Goal: Task Accomplishment & Management: Manage account settings

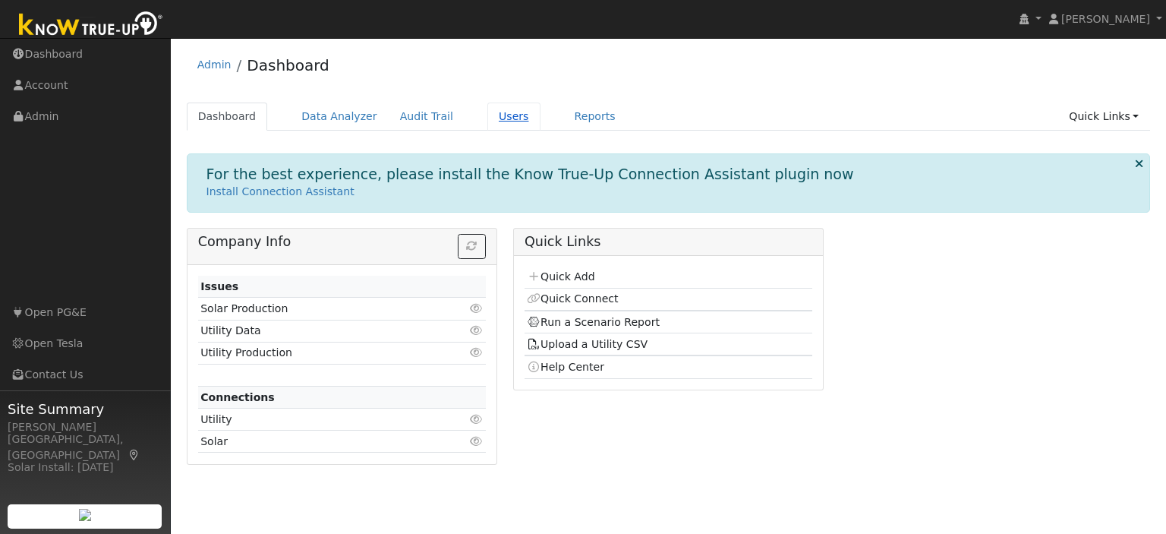
click at [495, 118] on link "Users" at bounding box center [513, 116] width 53 height 28
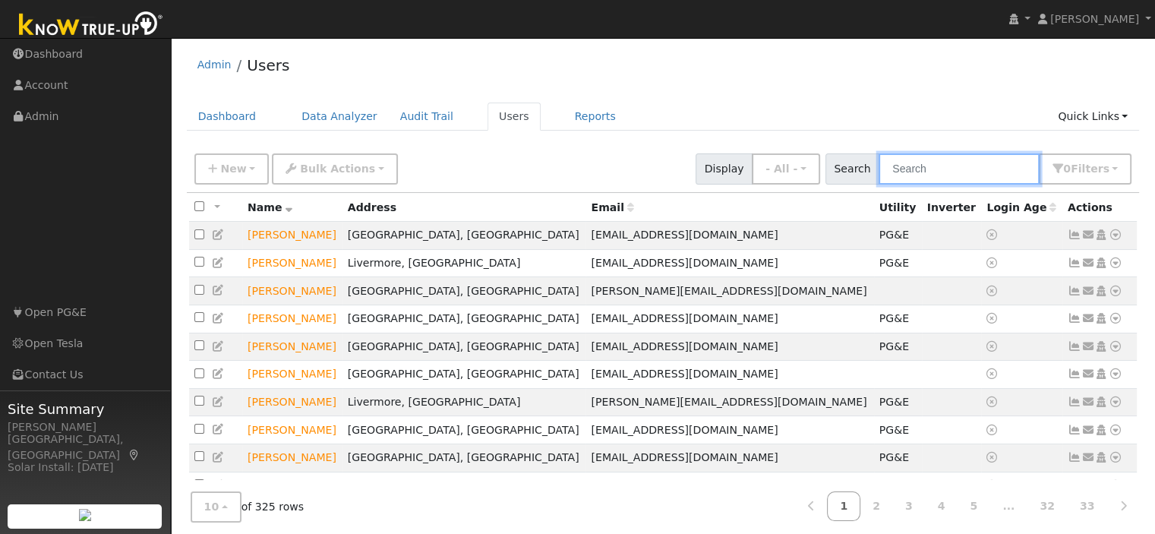
click at [914, 169] on input "text" at bounding box center [958, 168] width 161 height 31
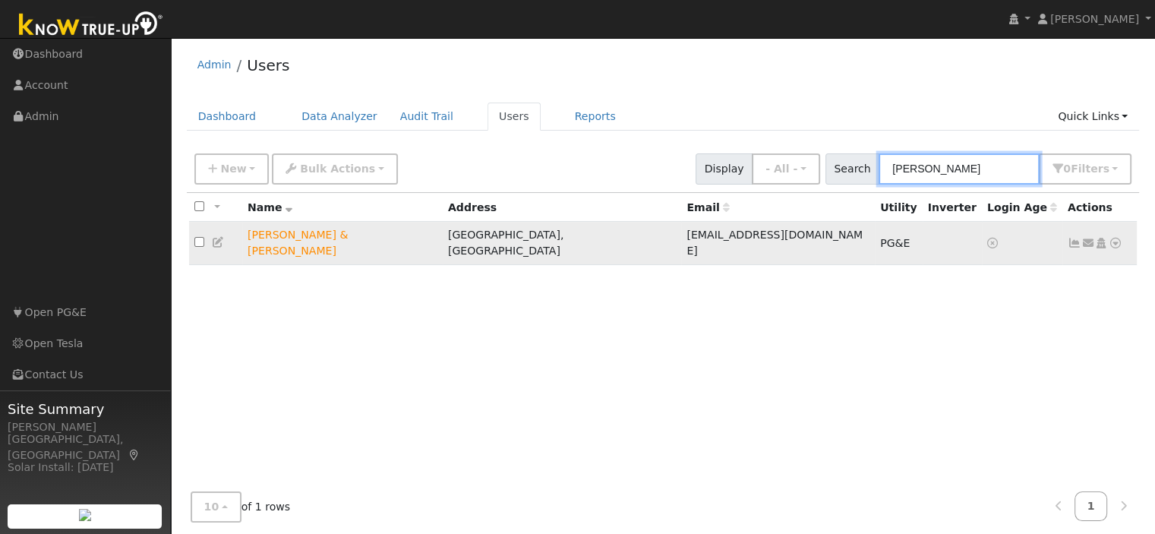
type input "sall"
click at [220, 237] on icon at bounding box center [219, 242] width 14 height 11
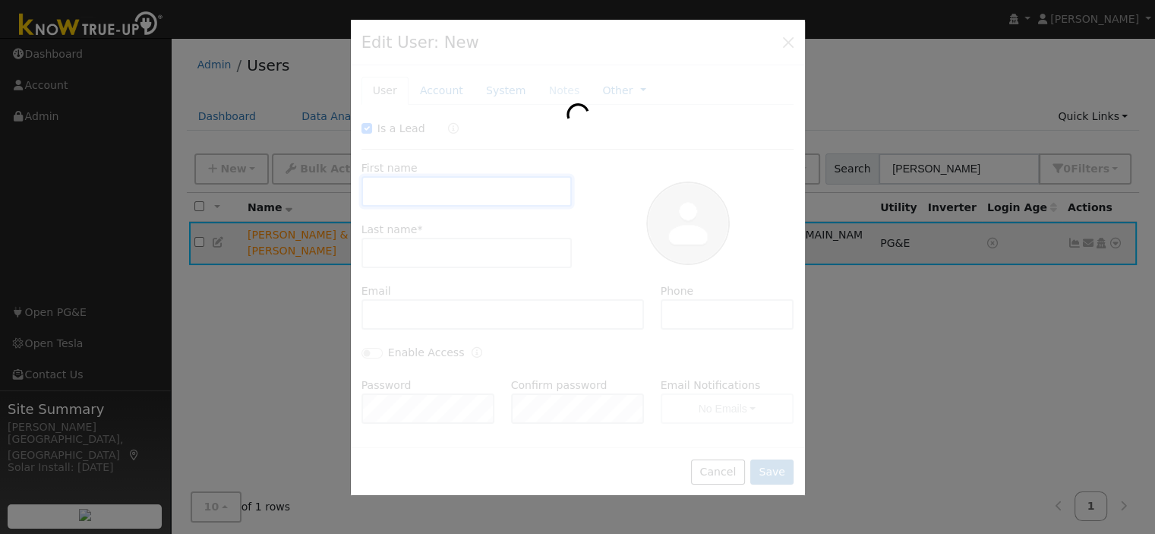
checkbox input "true"
type input "Sally & Peter"
type input "Ng"
type input "noneprovided@bs.com"
type input "408-203-7722"
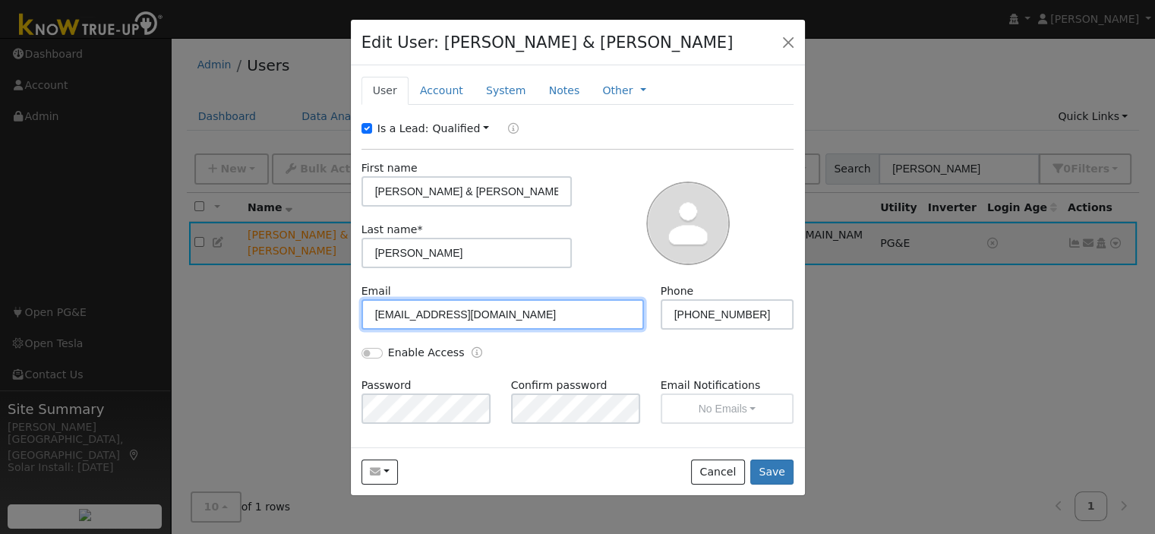
drag, startPoint x: 494, startPoint y: 321, endPoint x: 358, endPoint y: 321, distance: 135.9
click at [358, 321] on div "Email noneprovided@bs.com" at bounding box center [502, 306] width 299 height 46
paste input "sallynhm@yahoo.com"
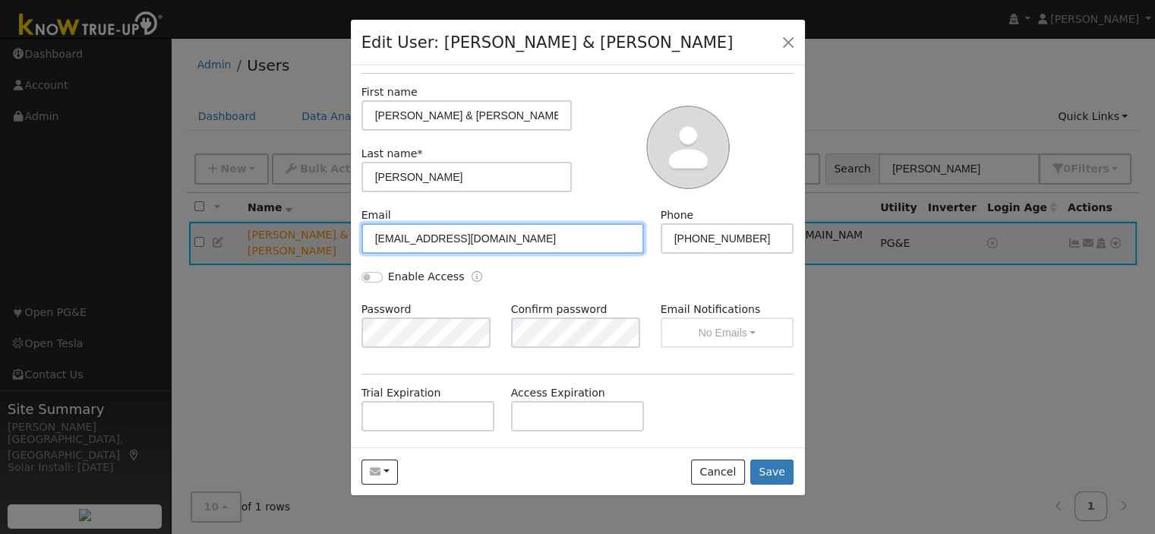
scroll to position [223, 0]
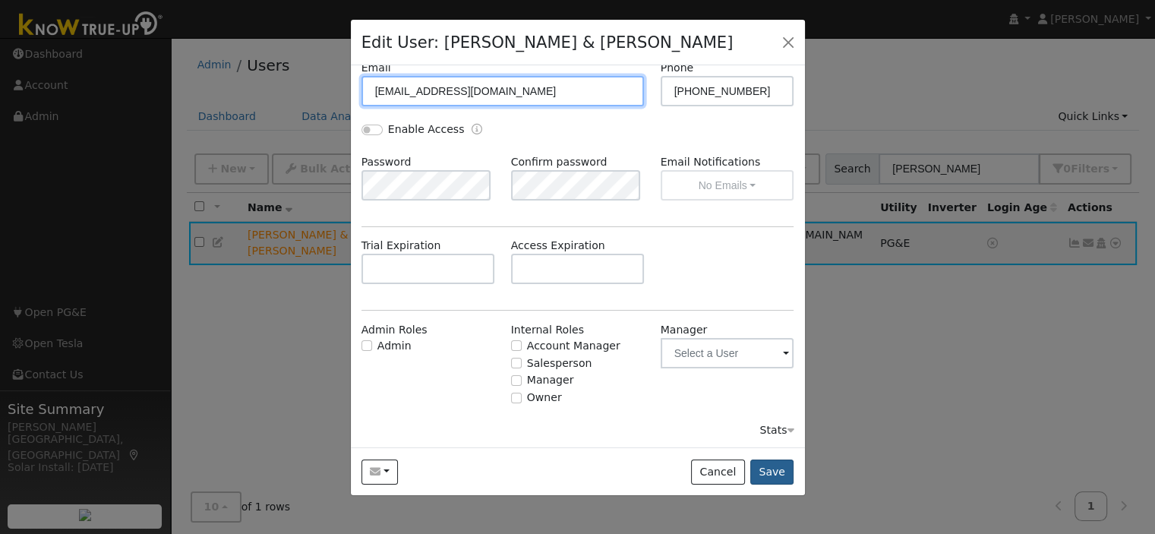
type input "sallynhm@yahoo.com"
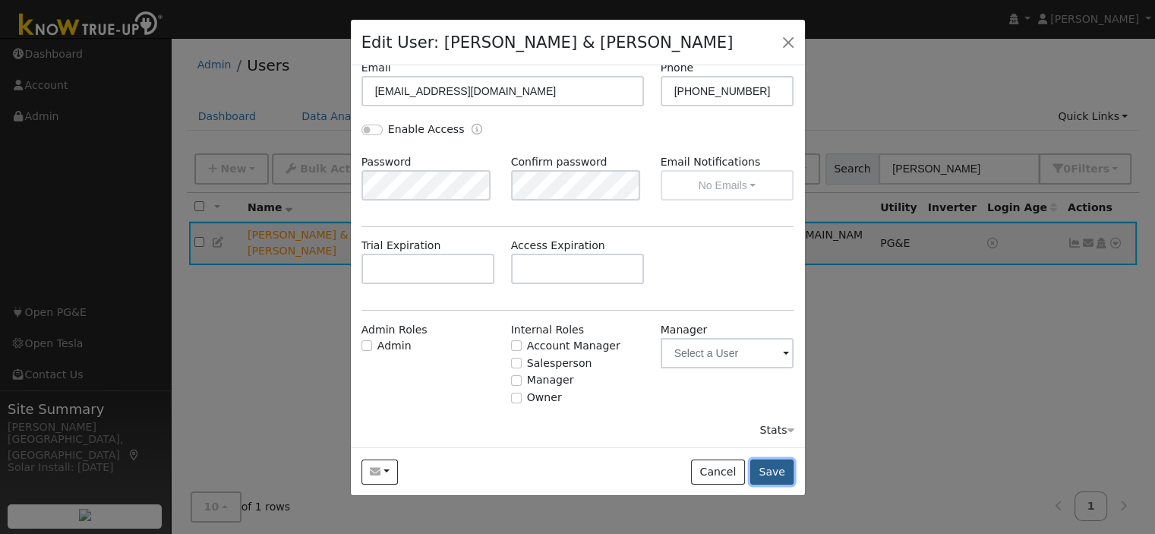
click at [771, 468] on button "Save" at bounding box center [772, 472] width 44 height 26
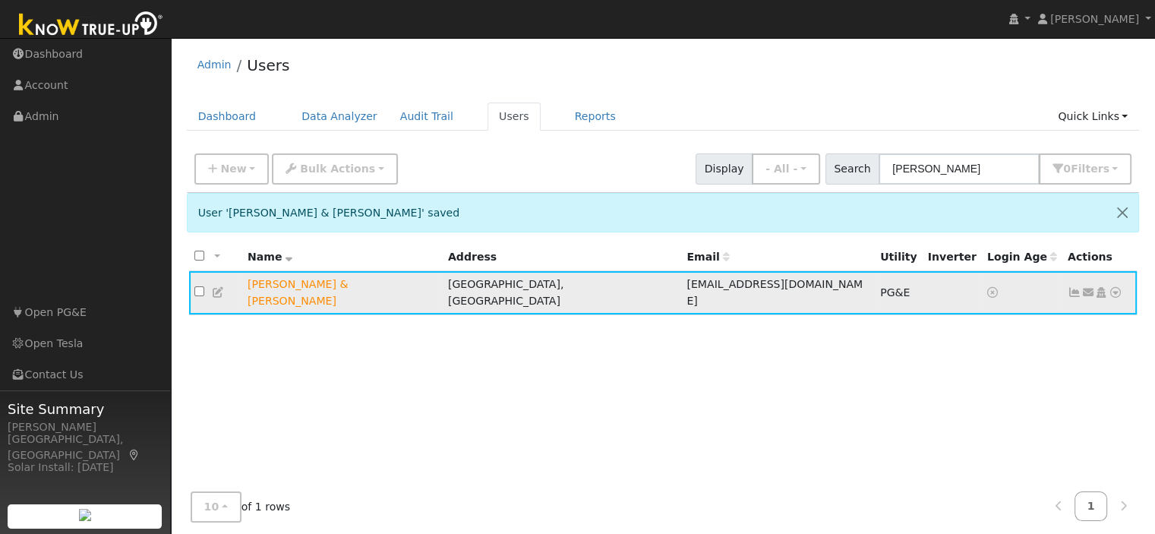
click at [1114, 287] on icon at bounding box center [1115, 292] width 14 height 11
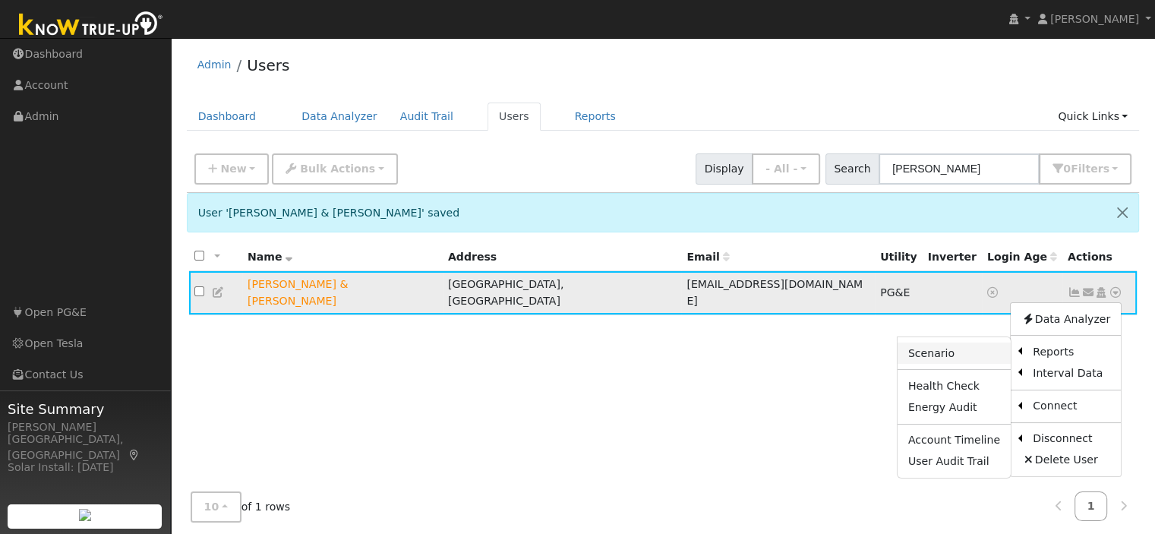
click at [950, 345] on link "Scenario" at bounding box center [953, 352] width 113 height 21
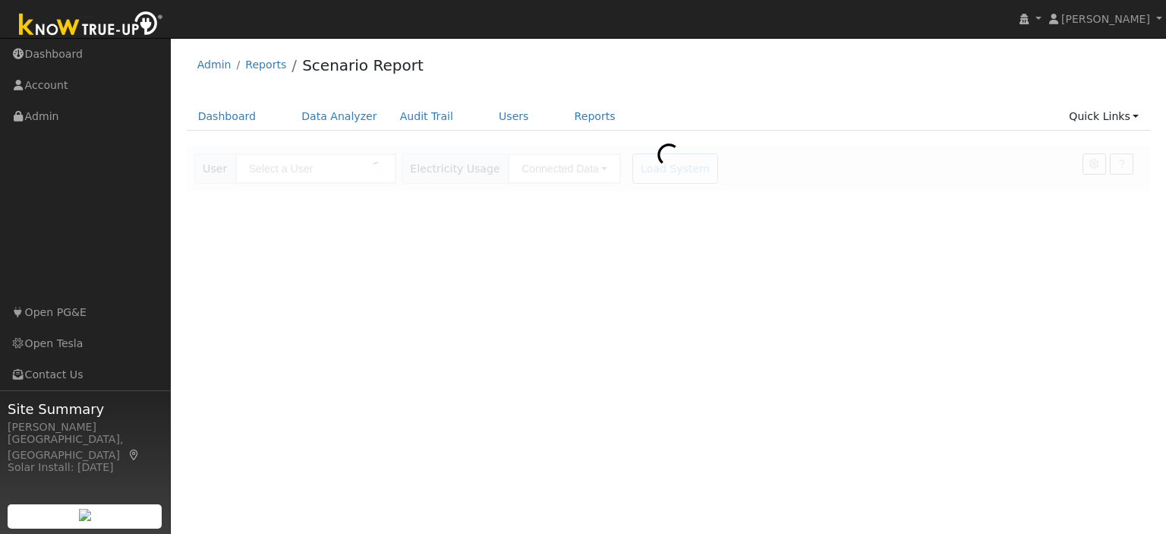
type input "[PERSON_NAME] & [PERSON_NAME]"
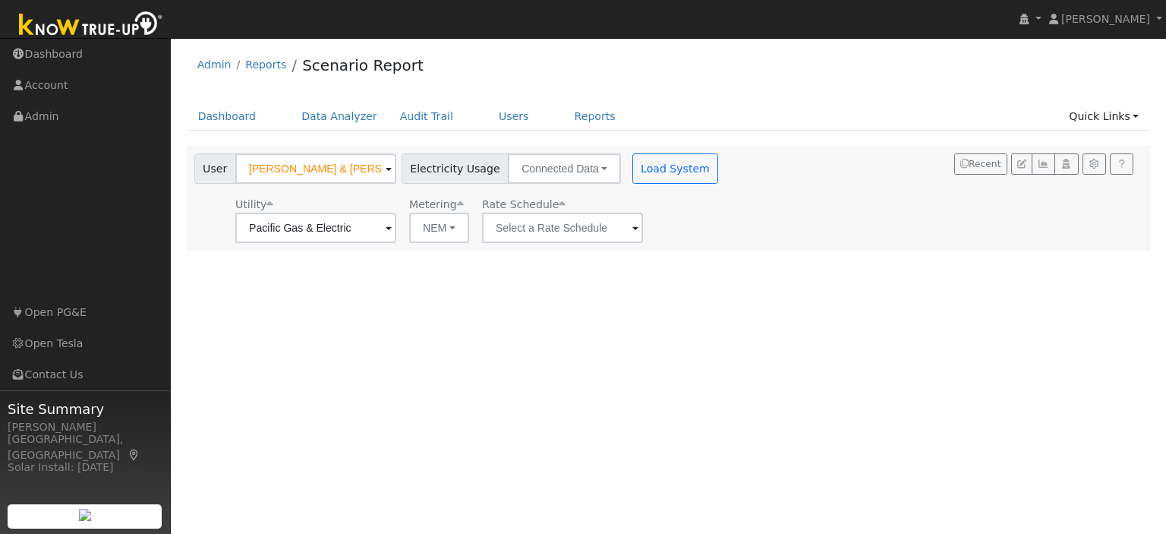
click at [615, 243] on div "User [PERSON_NAME] & [PERSON_NAME] Account Default Account Default Account [STR…" at bounding box center [669, 198] width 964 height 105
click at [613, 233] on input "text" at bounding box center [562, 228] width 161 height 30
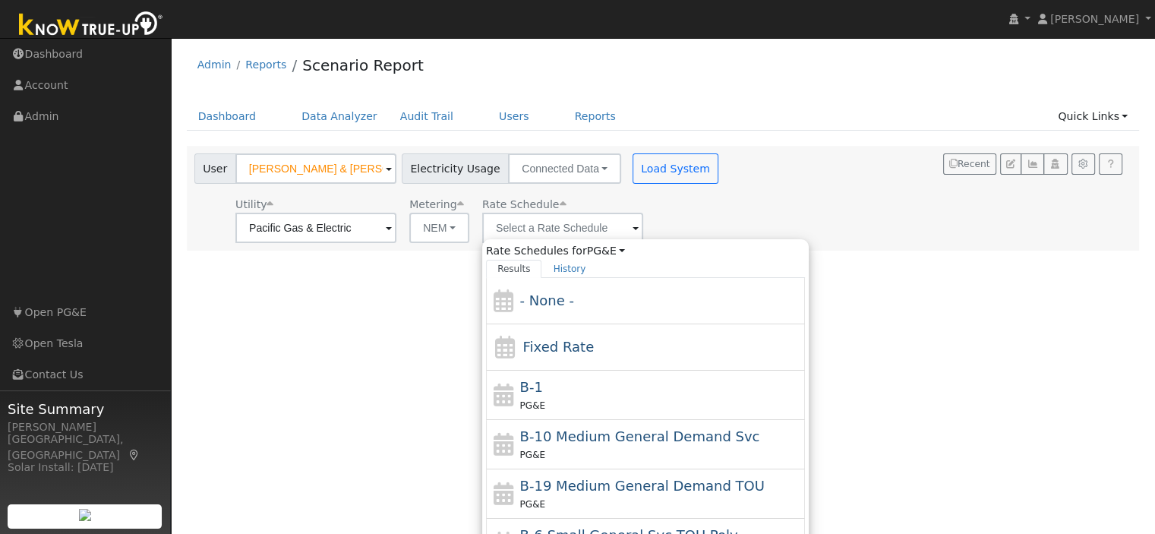
click at [611, 200] on div "Rate Schedule" at bounding box center [562, 205] width 161 height 16
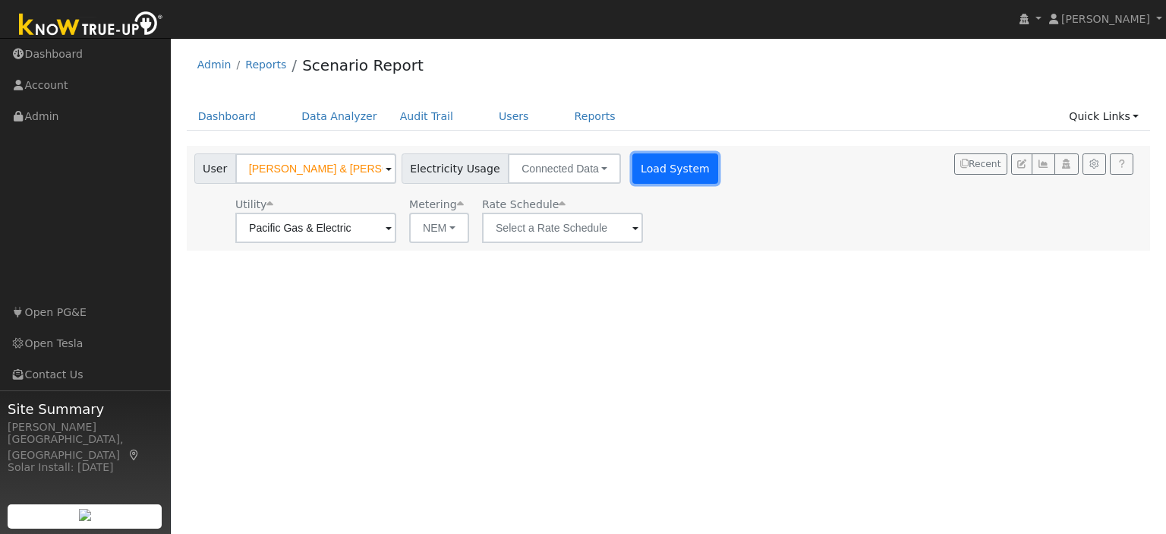
click at [635, 176] on button "Load System" at bounding box center [675, 168] width 87 height 30
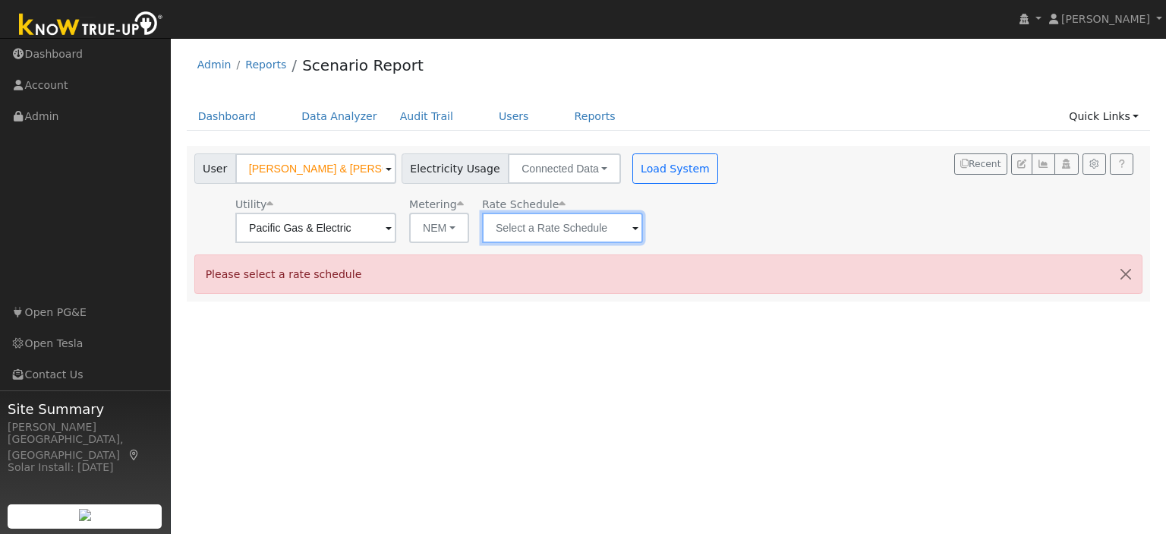
click at [623, 214] on input "text" at bounding box center [562, 228] width 161 height 30
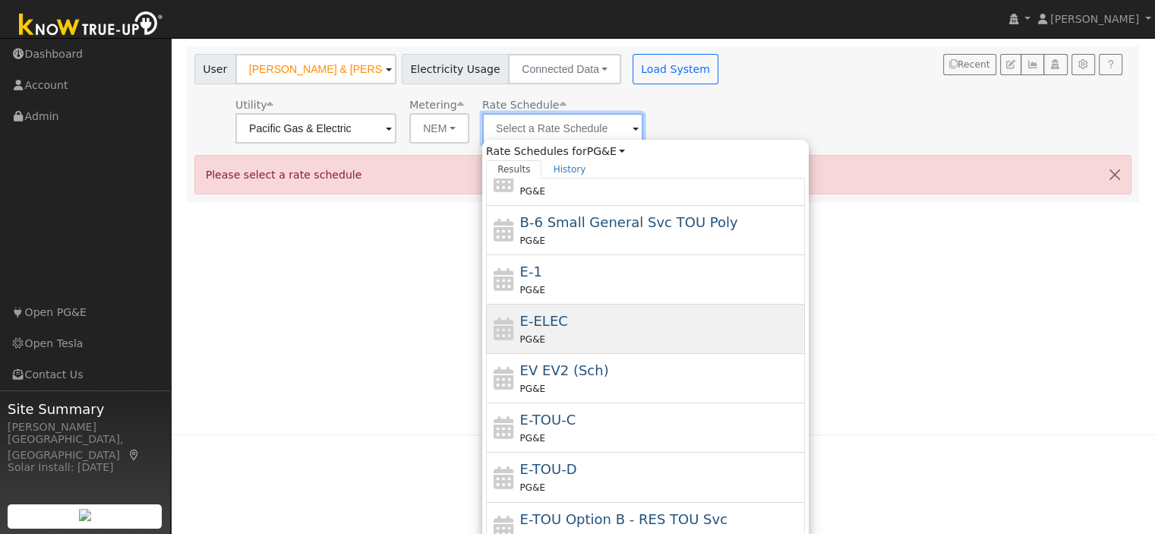
scroll to position [145, 0]
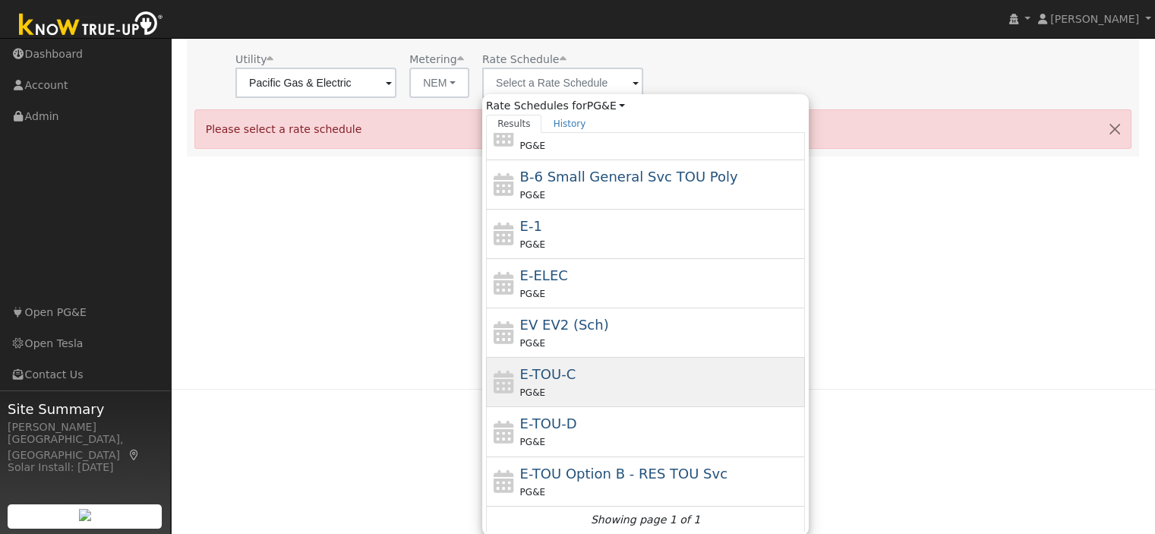
click at [607, 384] on div "PG&E" at bounding box center [661, 392] width 282 height 16
type input "E-TOU-C"
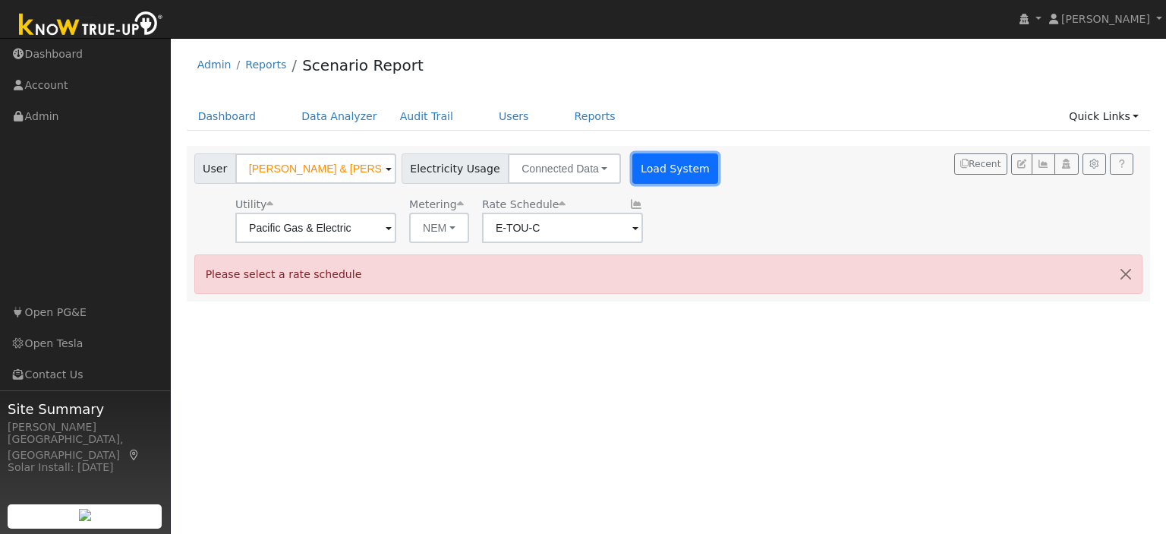
click at [674, 175] on button "Load System" at bounding box center [675, 168] width 87 height 30
